Goal: Task Accomplishment & Management: Manage account settings

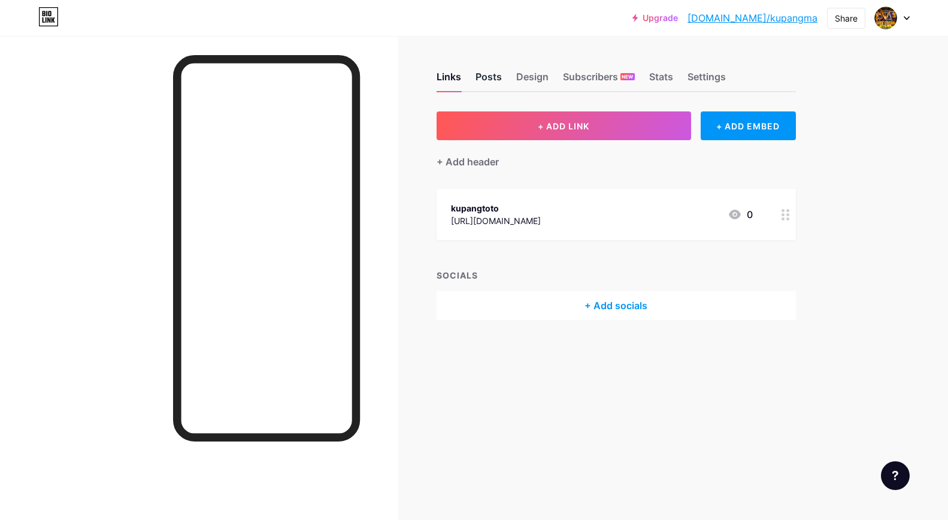
click at [492, 75] on div "Posts" at bounding box center [488, 80] width 26 height 22
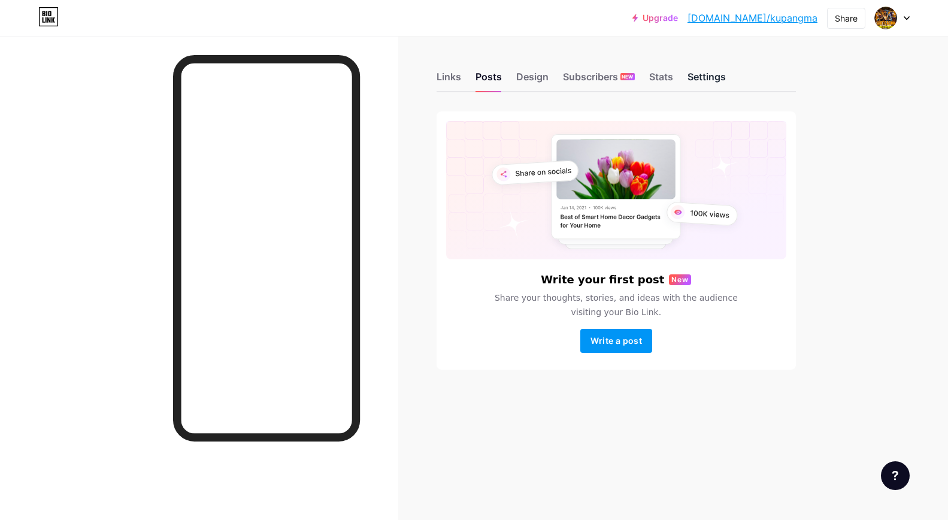
click at [718, 78] on div "Settings" at bounding box center [706, 80] width 38 height 22
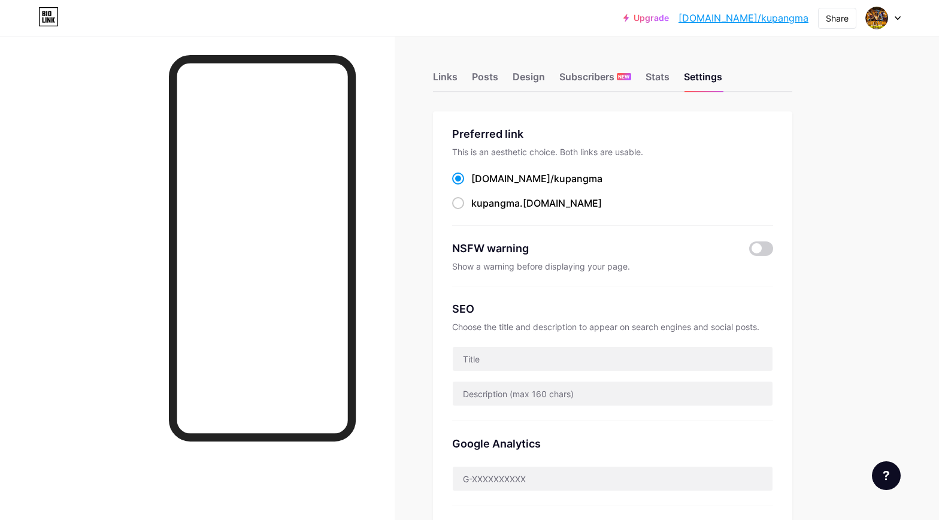
click at [757, 20] on link "[DOMAIN_NAME]/kupangma" at bounding box center [743, 18] width 130 height 14
click at [500, 208] on span "kupangma" at bounding box center [495, 203] width 48 height 12
click at [479, 210] on input "kupangma .[DOMAIN_NAME]" at bounding box center [475, 214] width 8 height 8
radio input "true"
click at [80, 110] on div at bounding box center [197, 296] width 395 height 520
